Goal: Navigation & Orientation: Find specific page/section

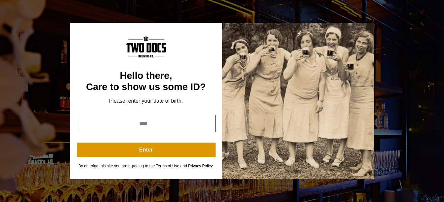
click at [145, 126] on input "year" at bounding box center [146, 123] width 139 height 17
type input "****"
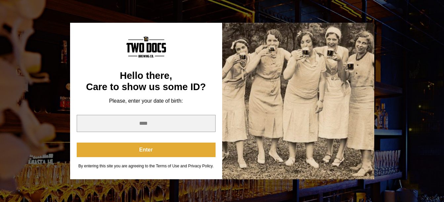
click at [142, 147] on button "Enter" at bounding box center [146, 150] width 139 height 15
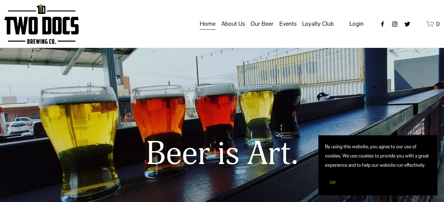
click at [0, 0] on span "Taproom Menu" at bounding box center [0, 0] width 0 height 0
